Goal: Transaction & Acquisition: Purchase product/service

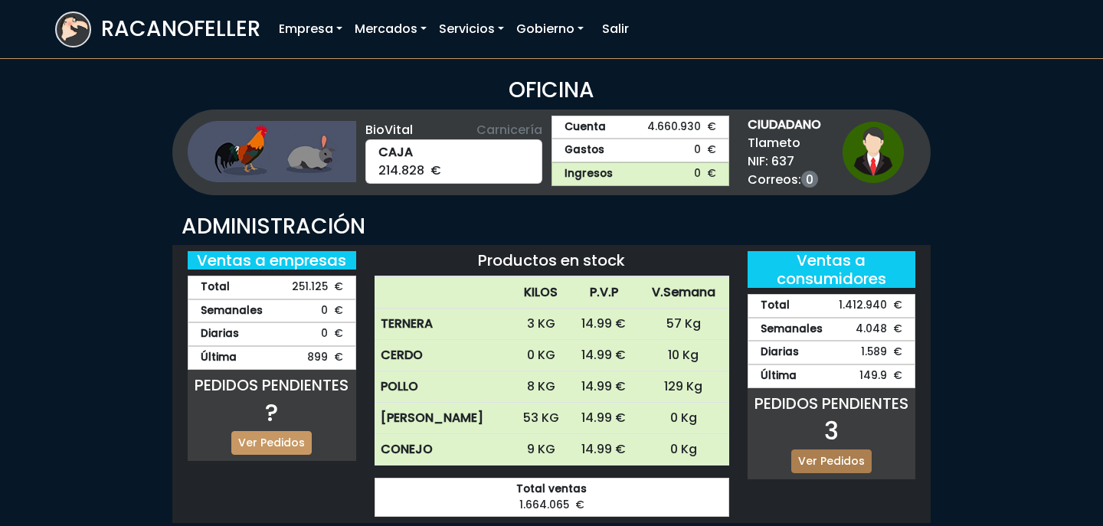
click at [841, 452] on link "Ver Pedidos" at bounding box center [832, 462] width 80 height 24
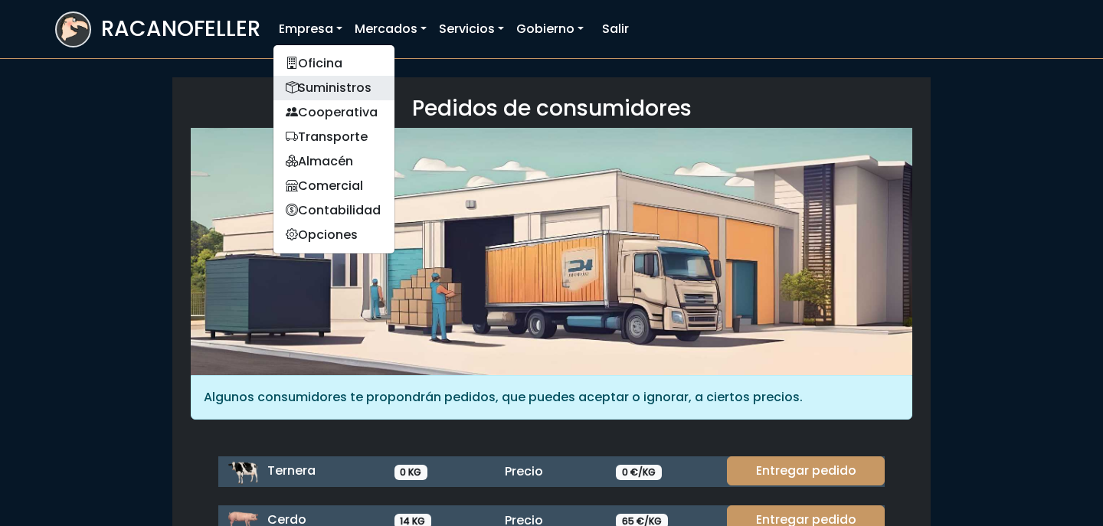
click at [325, 91] on link "Suministros" at bounding box center [334, 88] width 121 height 25
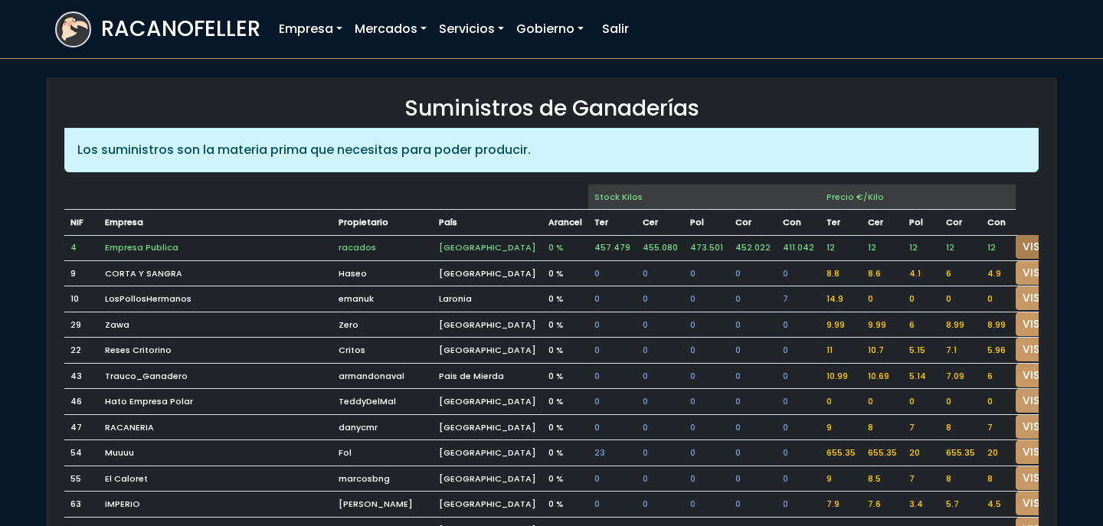
click at [1016, 240] on link "VISITAR" at bounding box center [1043, 247] width 55 height 24
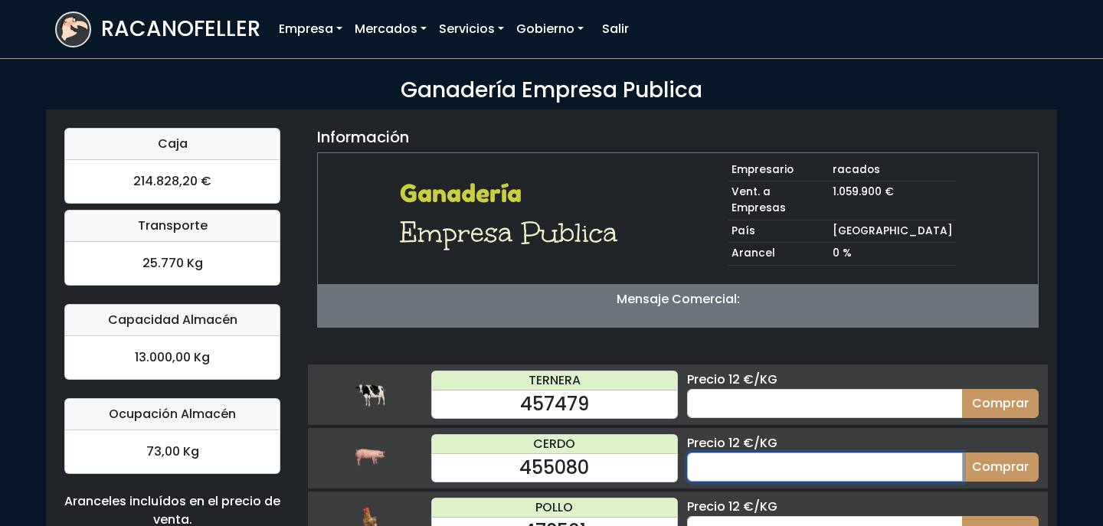
click at [770, 453] on input "number" at bounding box center [825, 467] width 276 height 29
type input "70"
click at [962, 453] on button "Comprar" at bounding box center [1000, 467] width 77 height 29
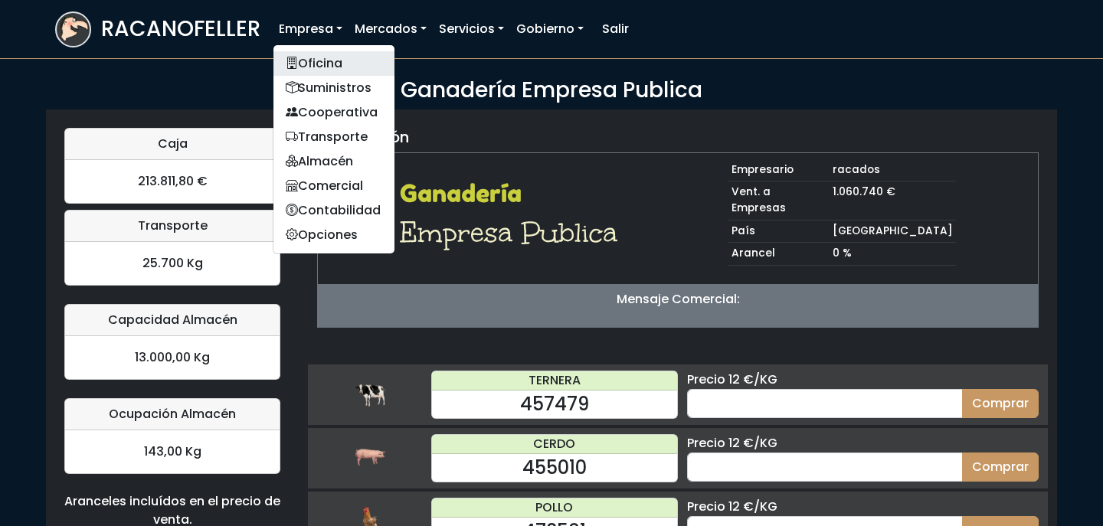
click at [326, 66] on link "Oficina" at bounding box center [334, 63] width 121 height 25
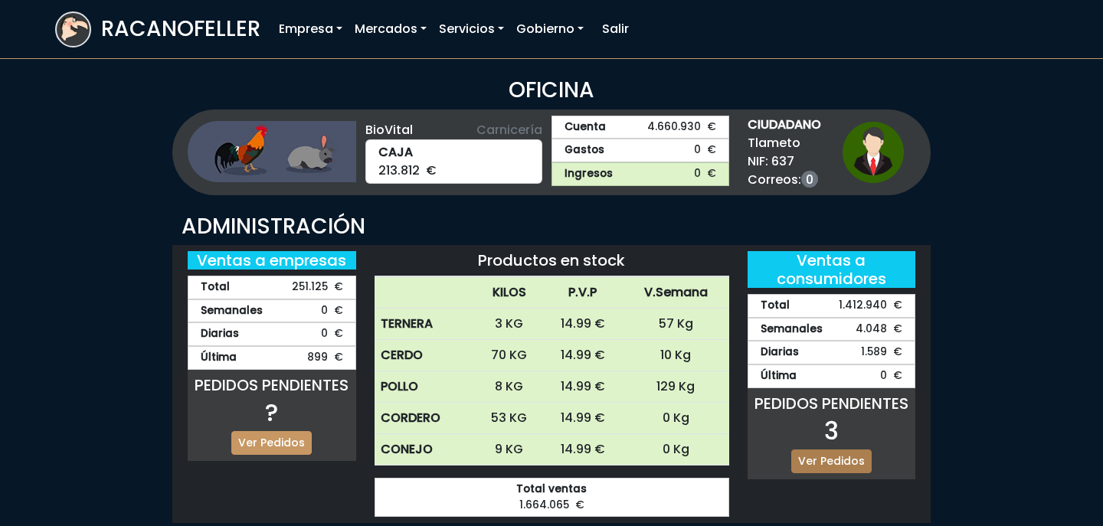
click at [838, 461] on link "Ver Pedidos" at bounding box center [832, 462] width 80 height 24
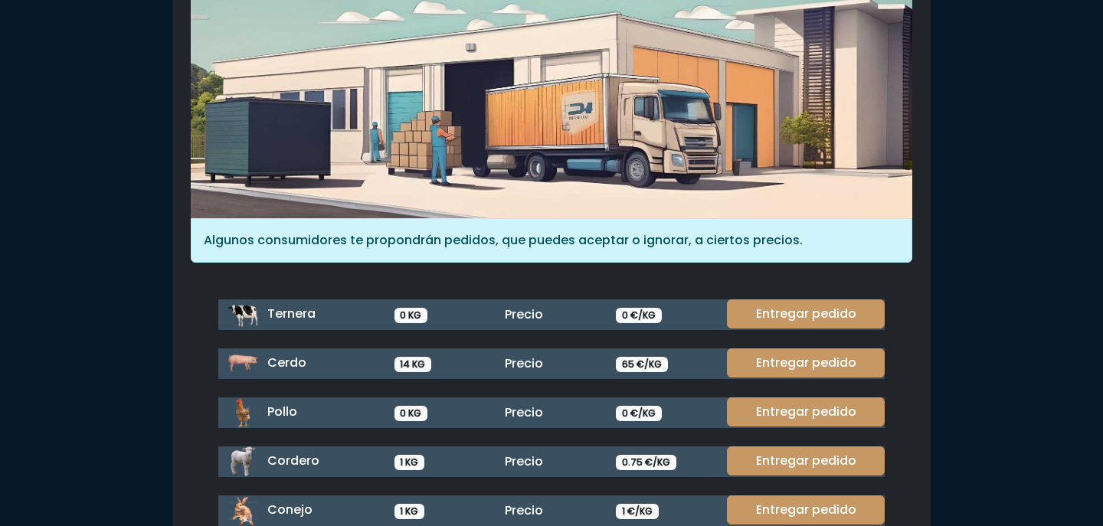
scroll to position [159, 0]
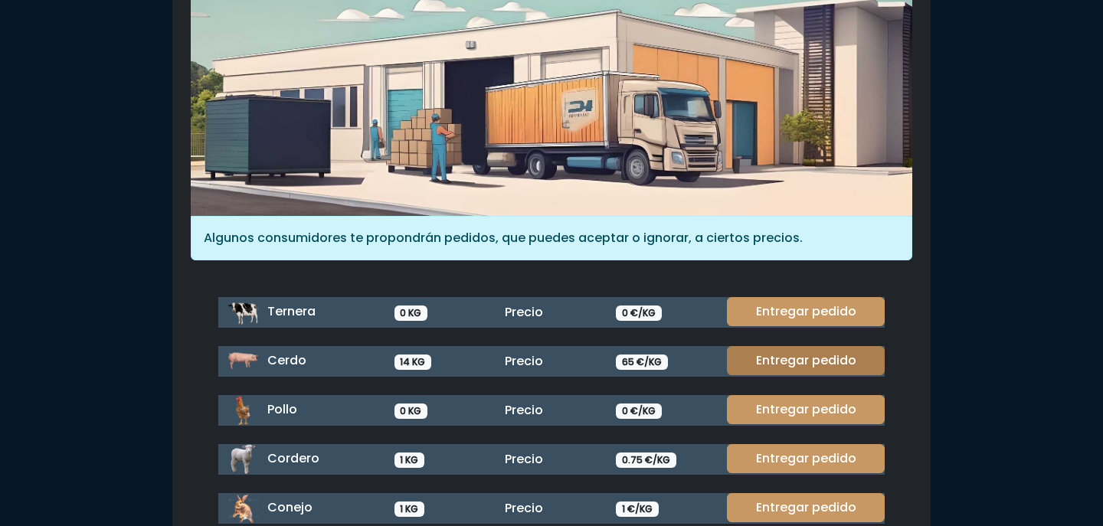
click at [796, 355] on link "Entregar pedido" at bounding box center [806, 360] width 158 height 29
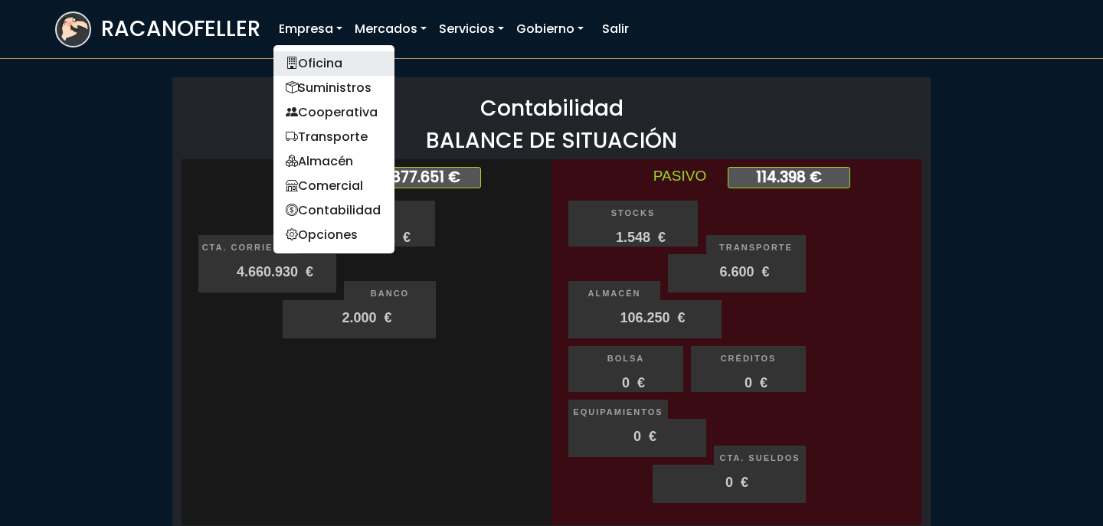
click at [321, 59] on link "Oficina" at bounding box center [334, 63] width 121 height 25
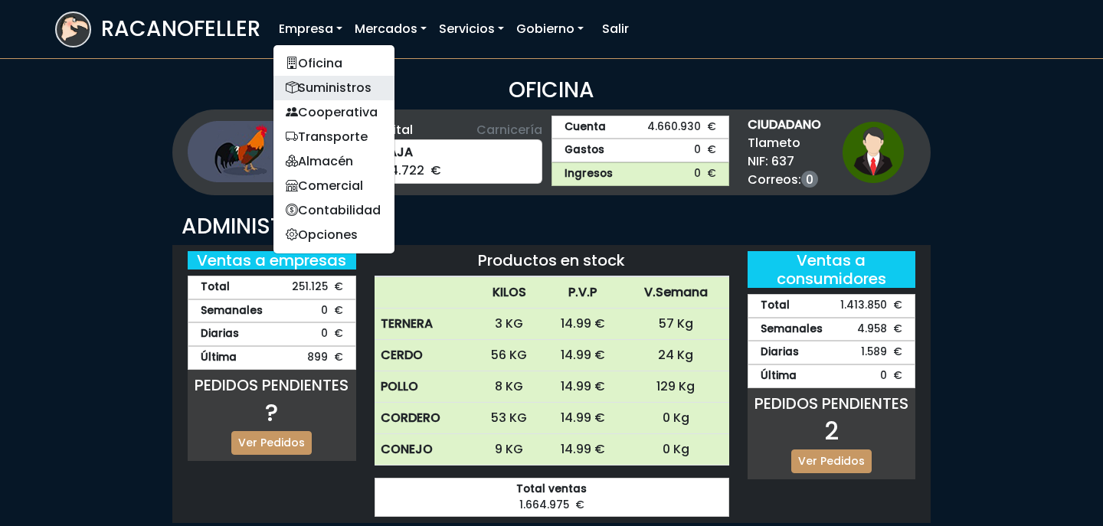
click at [363, 84] on link "Suministros" at bounding box center [334, 88] width 121 height 25
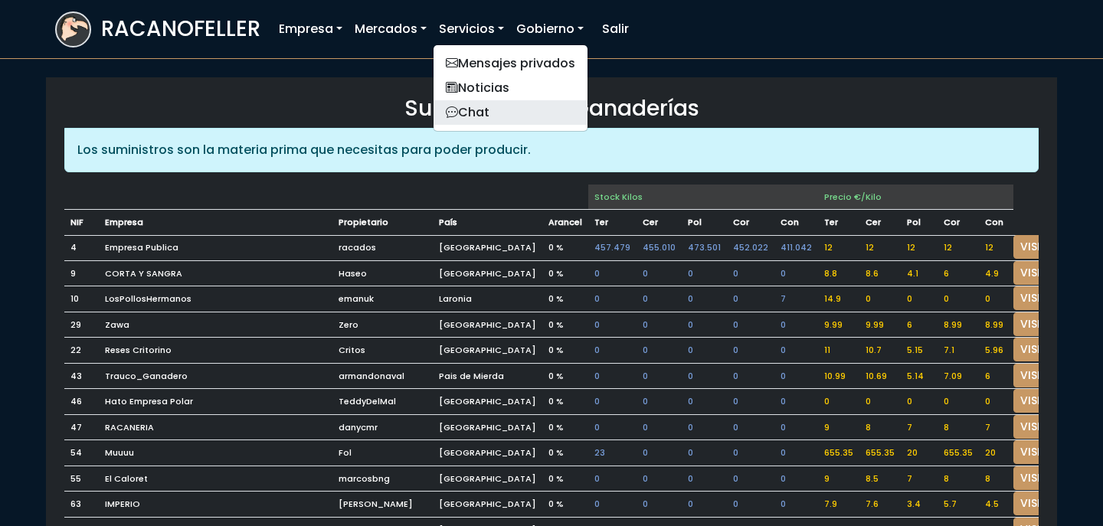
click at [500, 105] on link "Chat" at bounding box center [511, 112] width 154 height 25
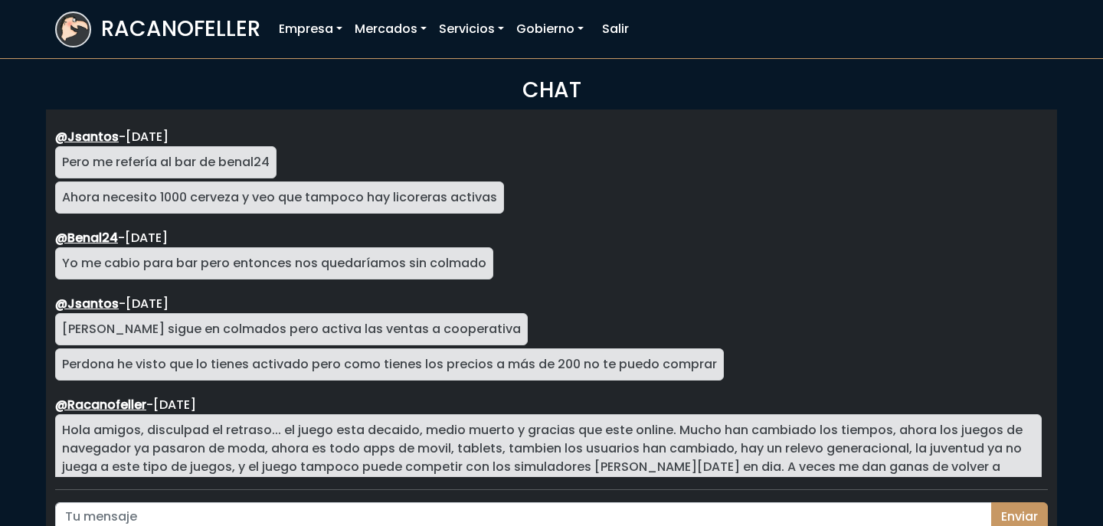
scroll to position [2761, 0]
